Goal: Task Accomplishment & Management: Use online tool/utility

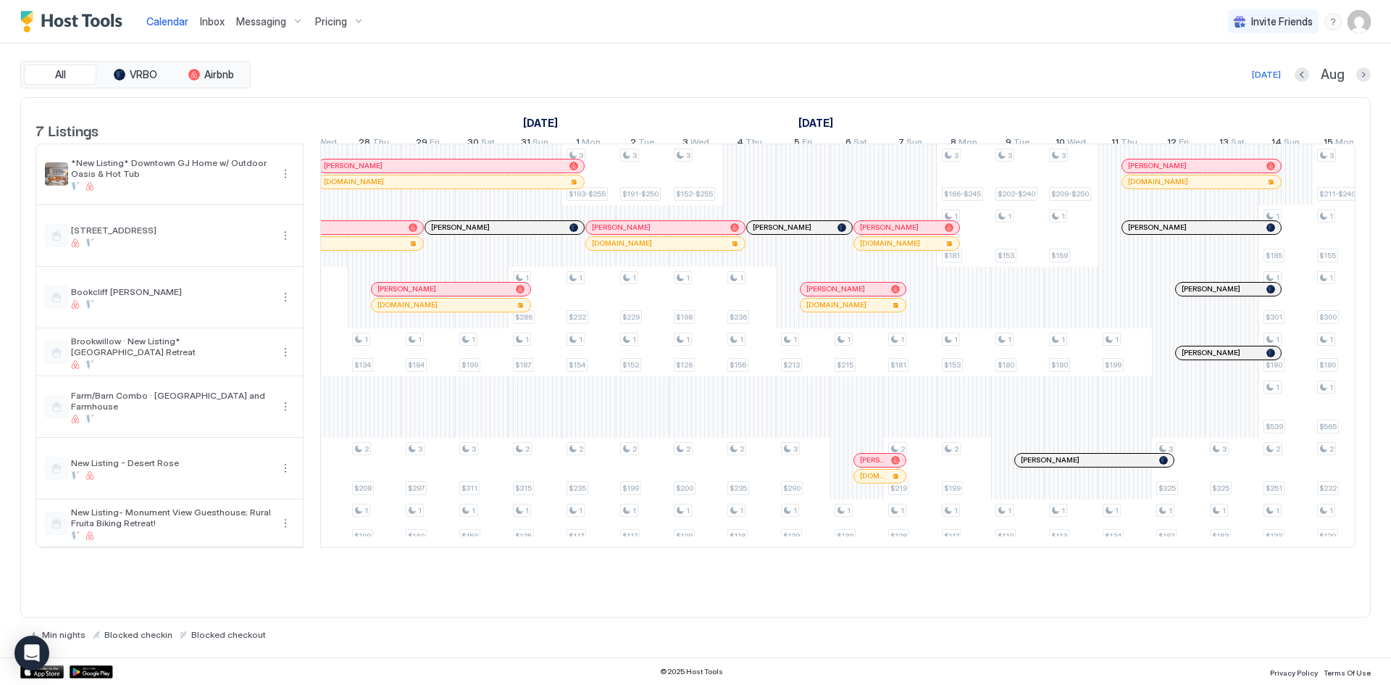
click at [929, 315] on div "1 $120 1 $146 1 $120 1 $109 1 $120 1 $109 1 $198 1 $120 1 $109 3 $149-$260 1 $1…" at bounding box center [750, 345] width 3164 height 403
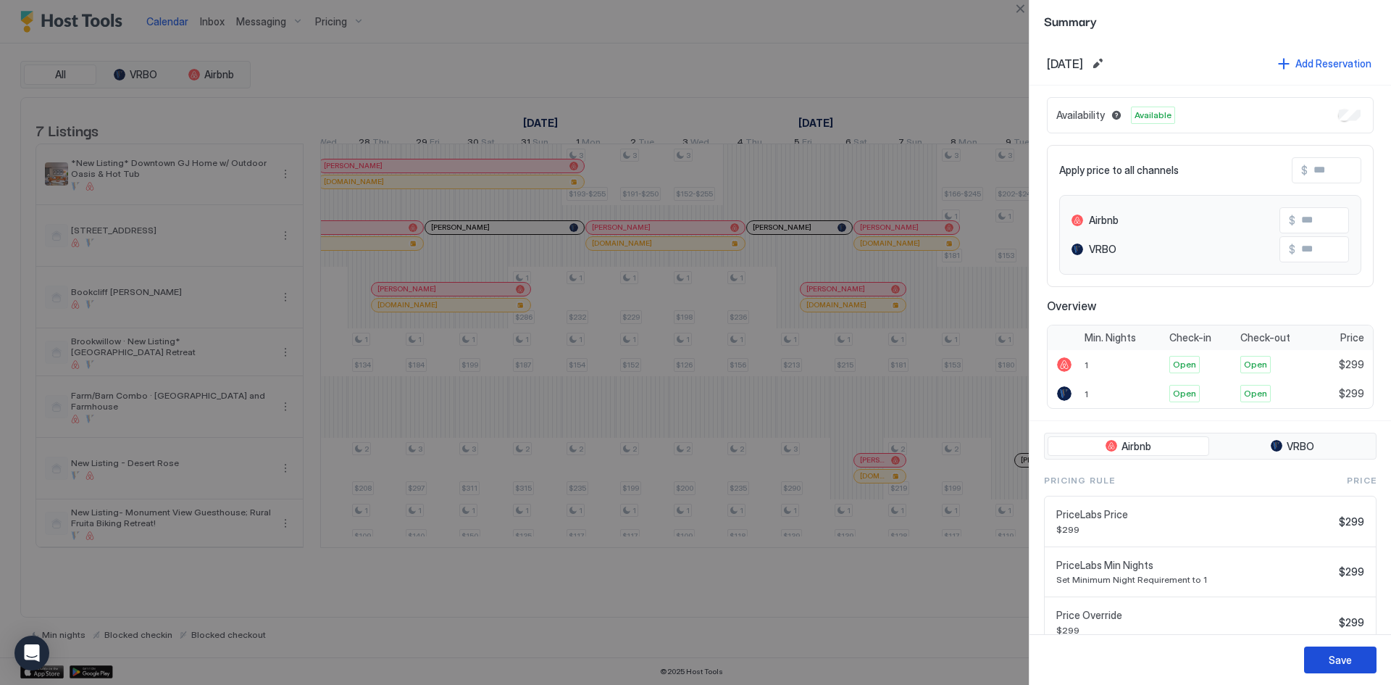
click at [1353, 659] on button "Save" at bounding box center [1340, 659] width 72 height 27
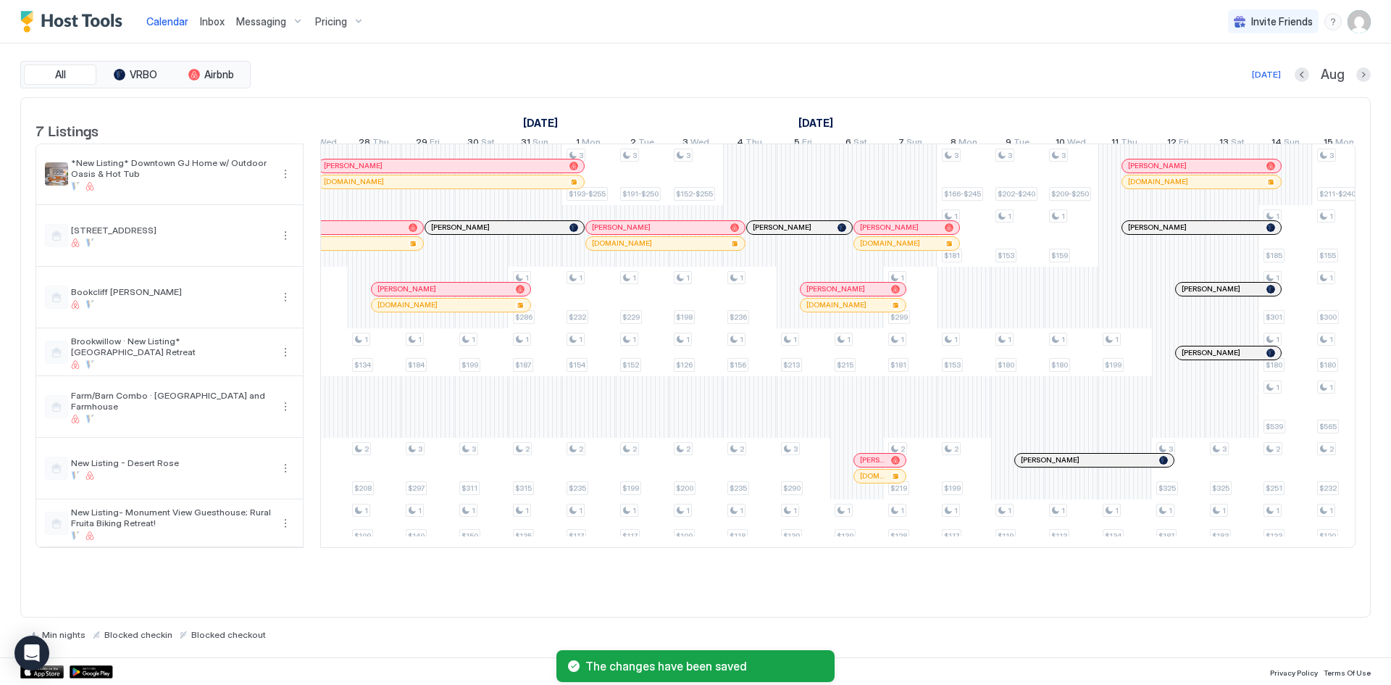
click at [953, 320] on div "1 $120 1 $146 1 $120 1 $109 1 $120 1 $109 1 $198 1 $120 1 $109 3 $149-$260 1 $1…" at bounding box center [750, 345] width 3164 height 403
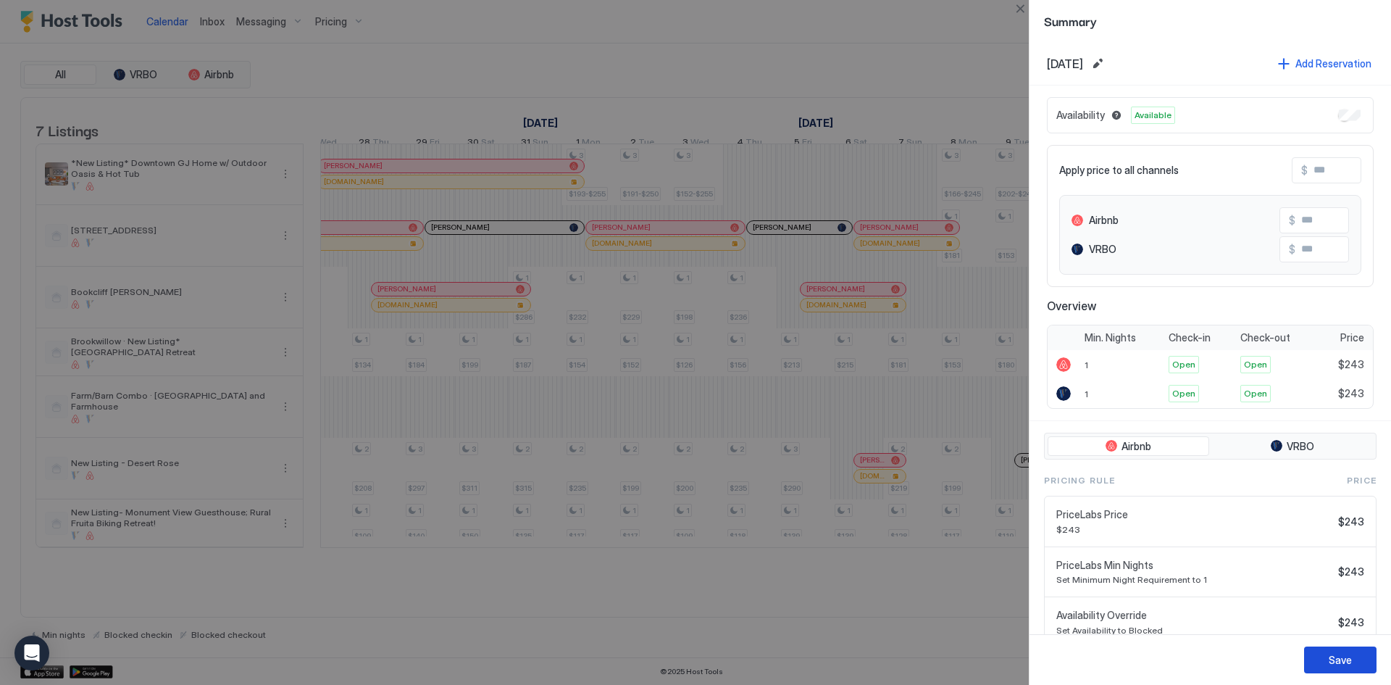
click at [1347, 666] on div "Save" at bounding box center [1340, 659] width 23 height 15
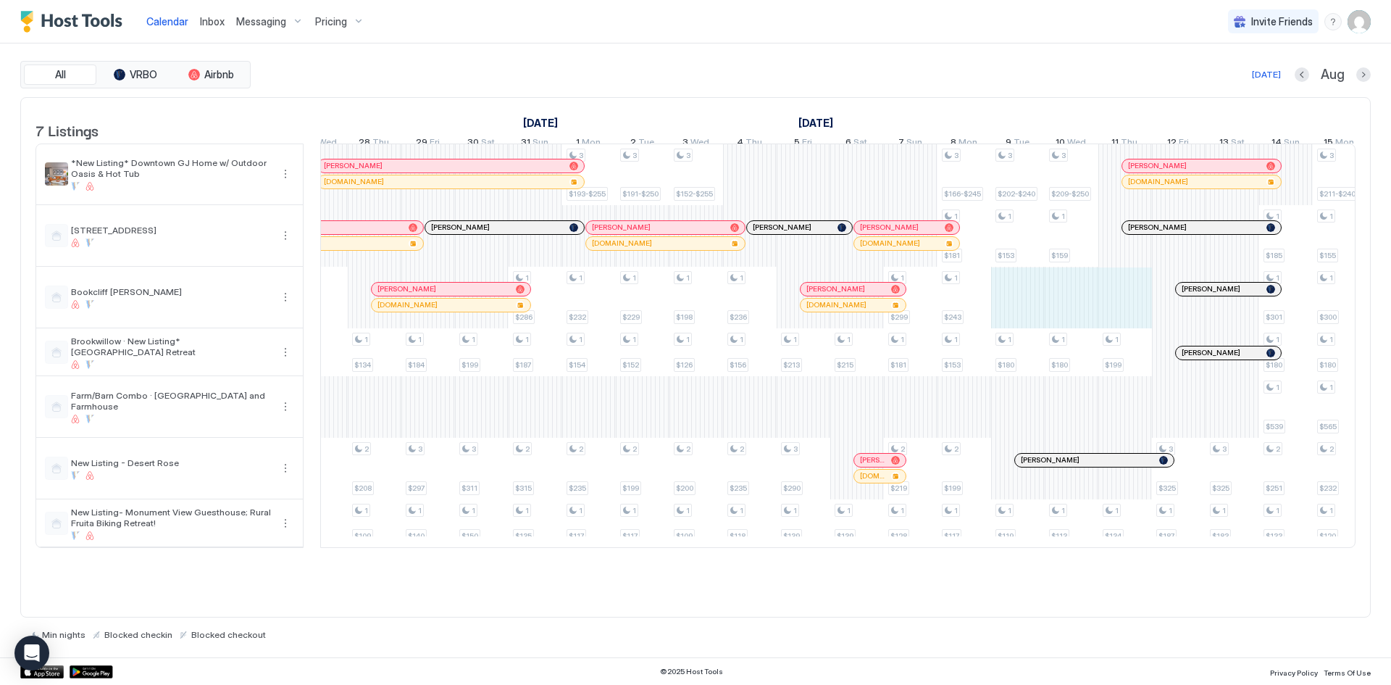
drag, startPoint x: 1033, startPoint y: 306, endPoint x: 1148, endPoint y: 303, distance: 114.5
click at [1148, 303] on div "1 $120 1 $146 1 $120 1 $109 1 $120 1 $109 1 $198 1 $120 1 $109 3 $149-$260 1 $1…" at bounding box center [750, 345] width 3164 height 403
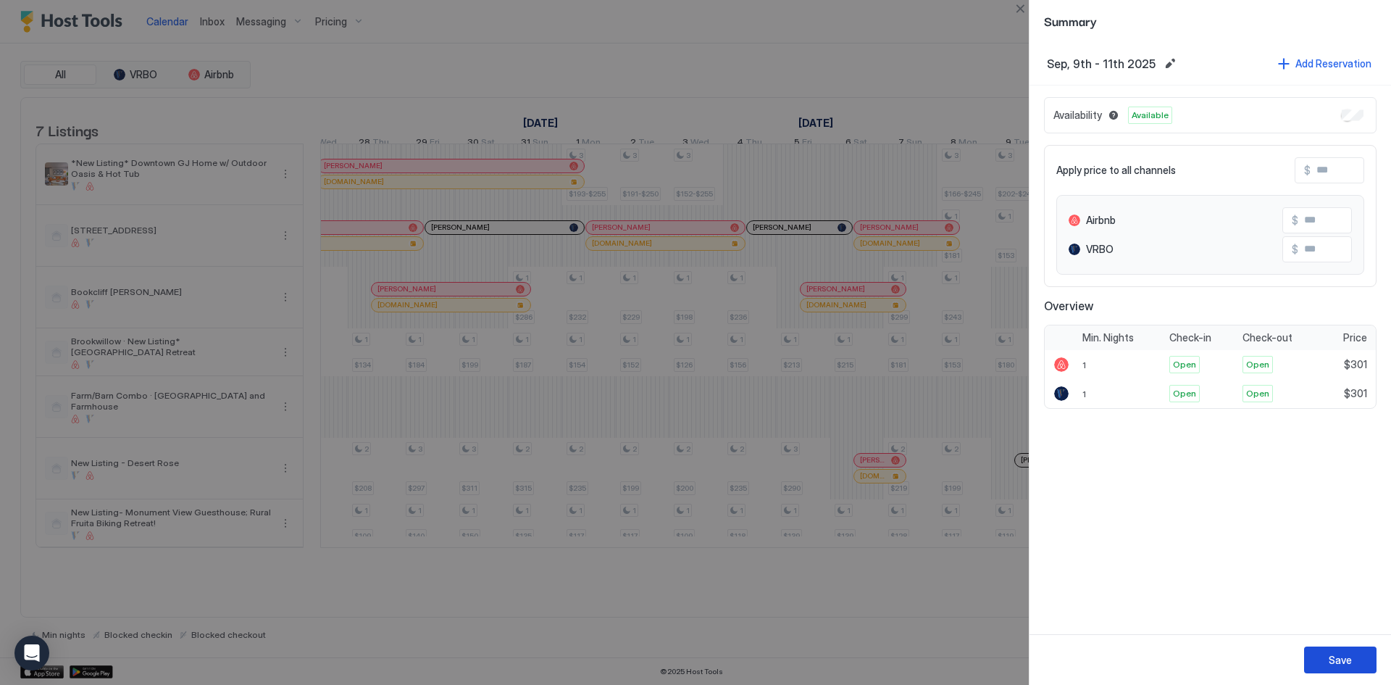
click at [1347, 661] on div "Save" at bounding box center [1340, 659] width 23 height 15
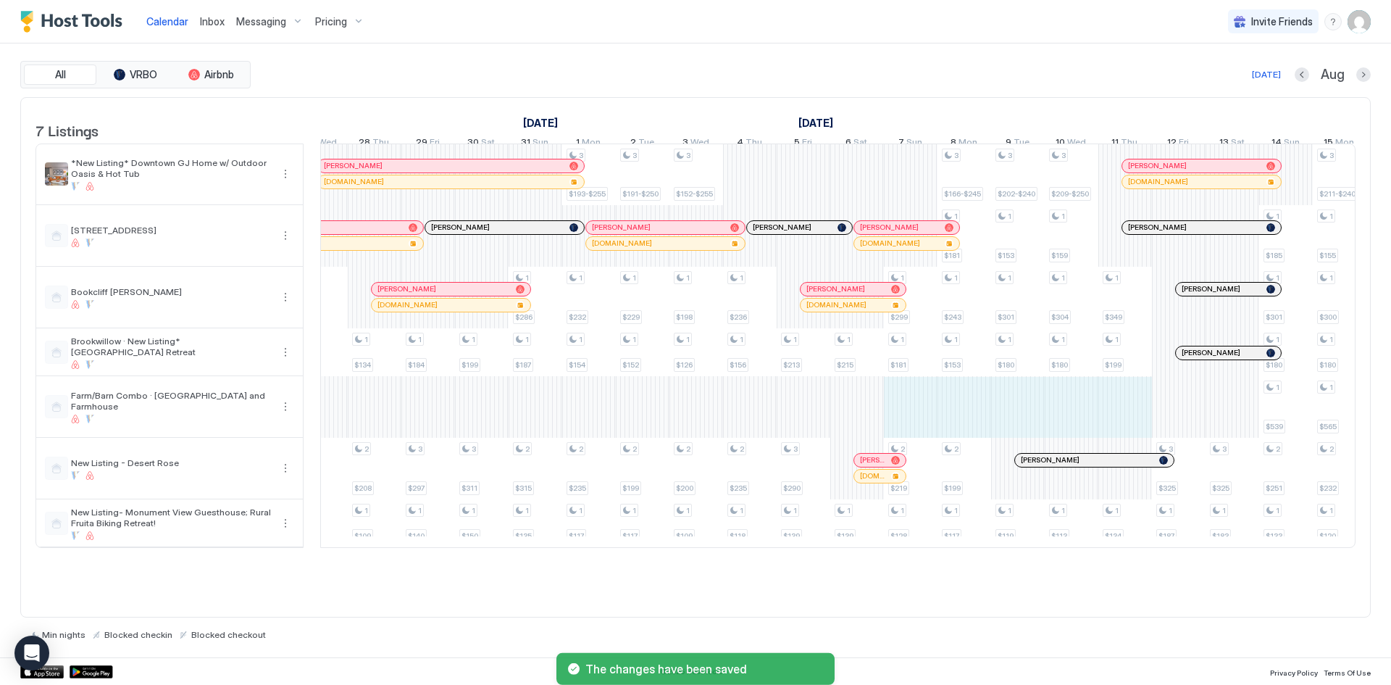
drag, startPoint x: 895, startPoint y: 427, endPoint x: 1120, endPoint y: 425, distance: 224.7
click at [1120, 424] on div "1 $120 1 $146 1 $120 1 $109 1 $120 1 $109 1 $198 1 $120 1 $109 3 $149-$260 1 $1…" at bounding box center [750, 345] width 3164 height 403
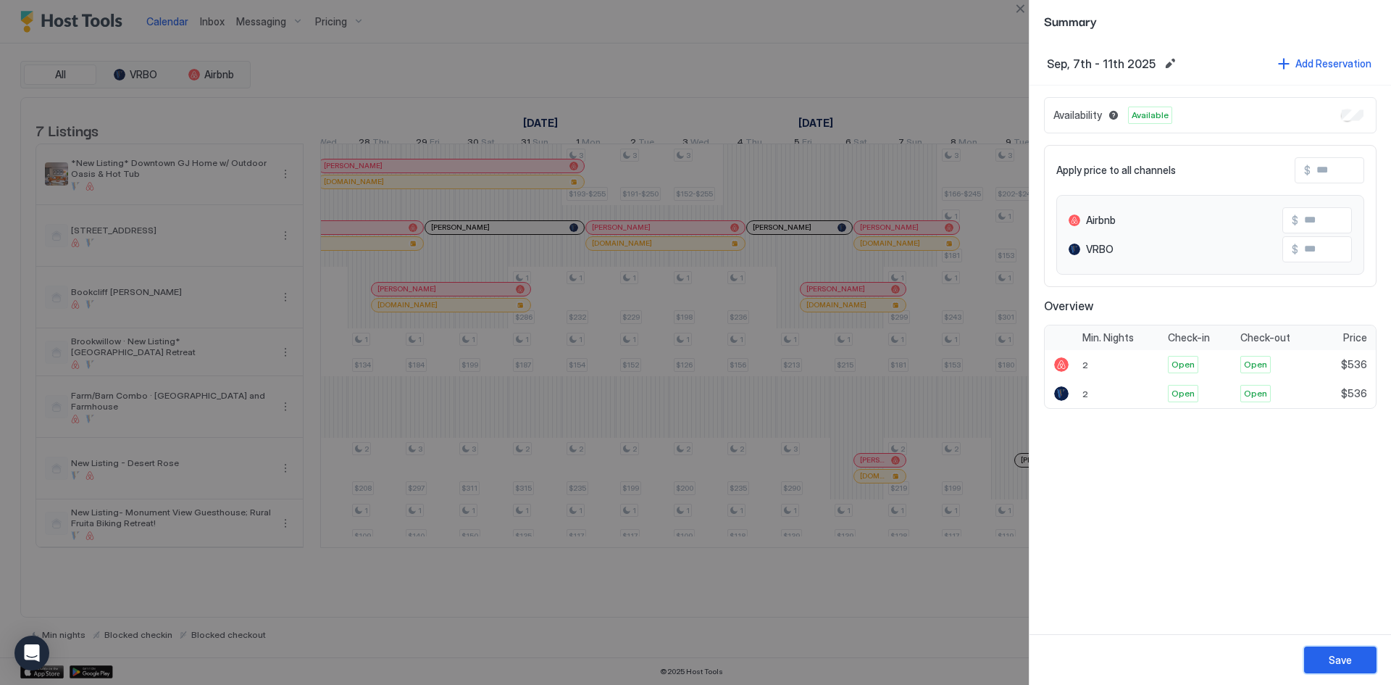
click at [1364, 655] on button "Save" at bounding box center [1340, 659] width 72 height 27
